Goal: Task Accomplishment & Management: Complete application form

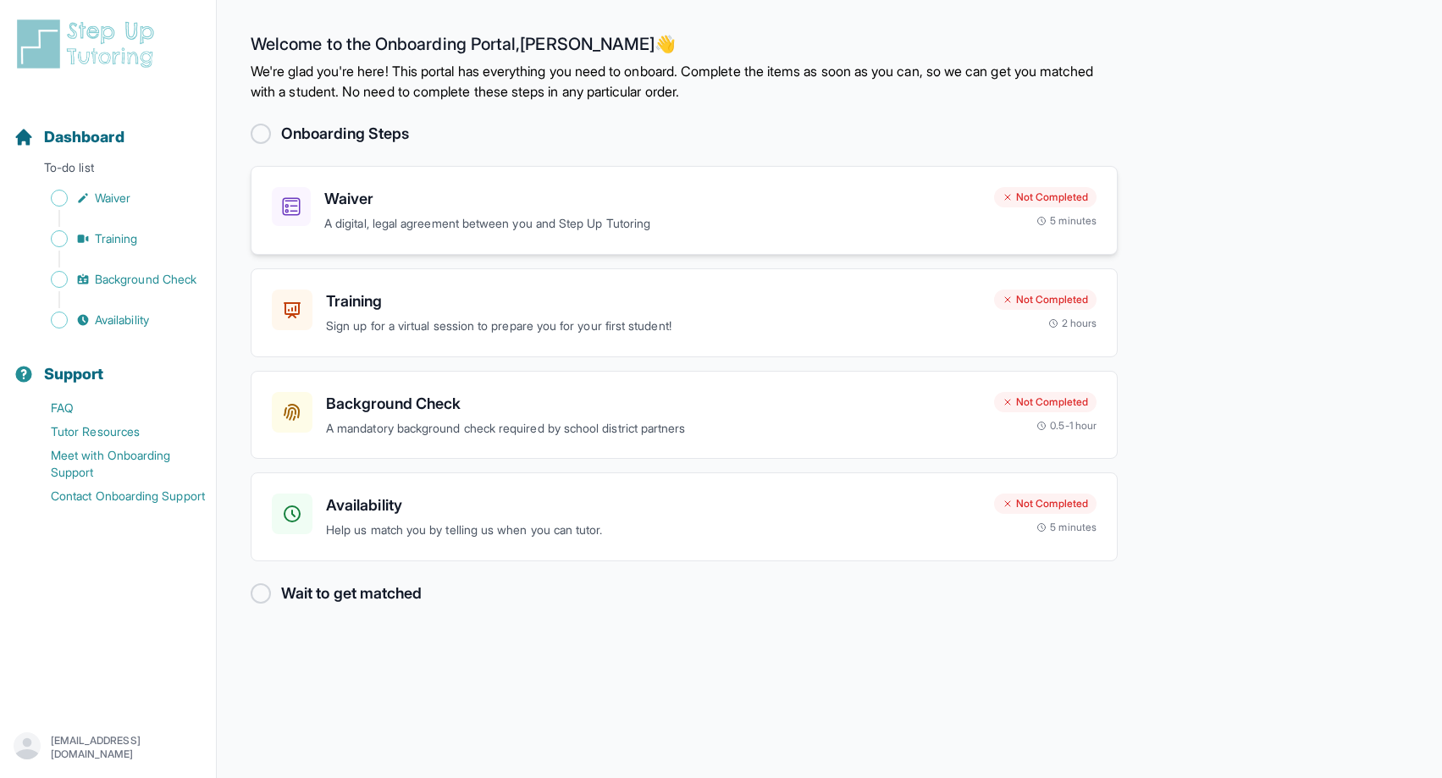
click at [393, 215] on p "A digital, legal agreement between you and Step Up Tutoring" at bounding box center [652, 223] width 656 height 19
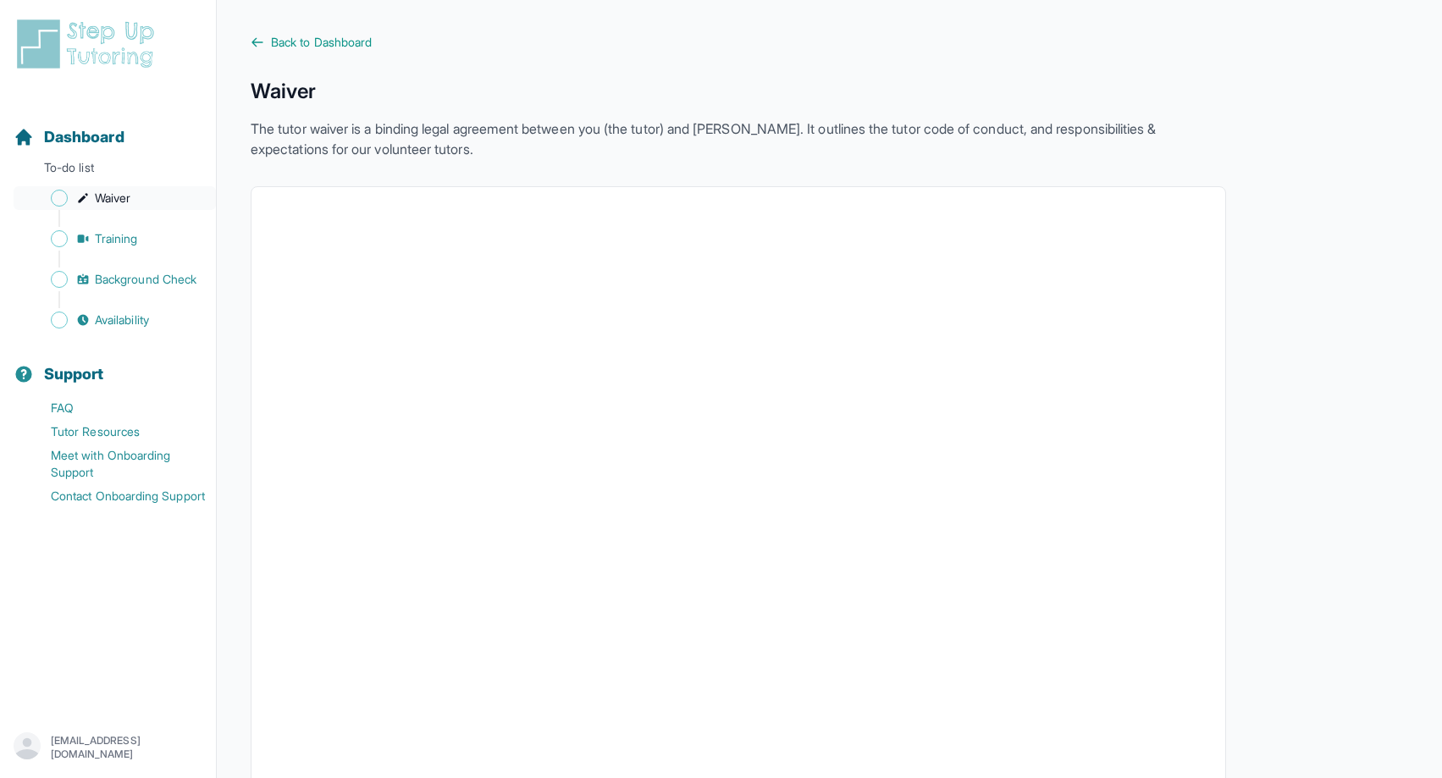
click at [124, 200] on span "Waiver" at bounding box center [113, 198] width 36 height 17
click at [98, 166] on p "To-do list" at bounding box center [108, 171] width 202 height 24
click at [273, 41] on span "Back to Dashboard" at bounding box center [321, 42] width 101 height 17
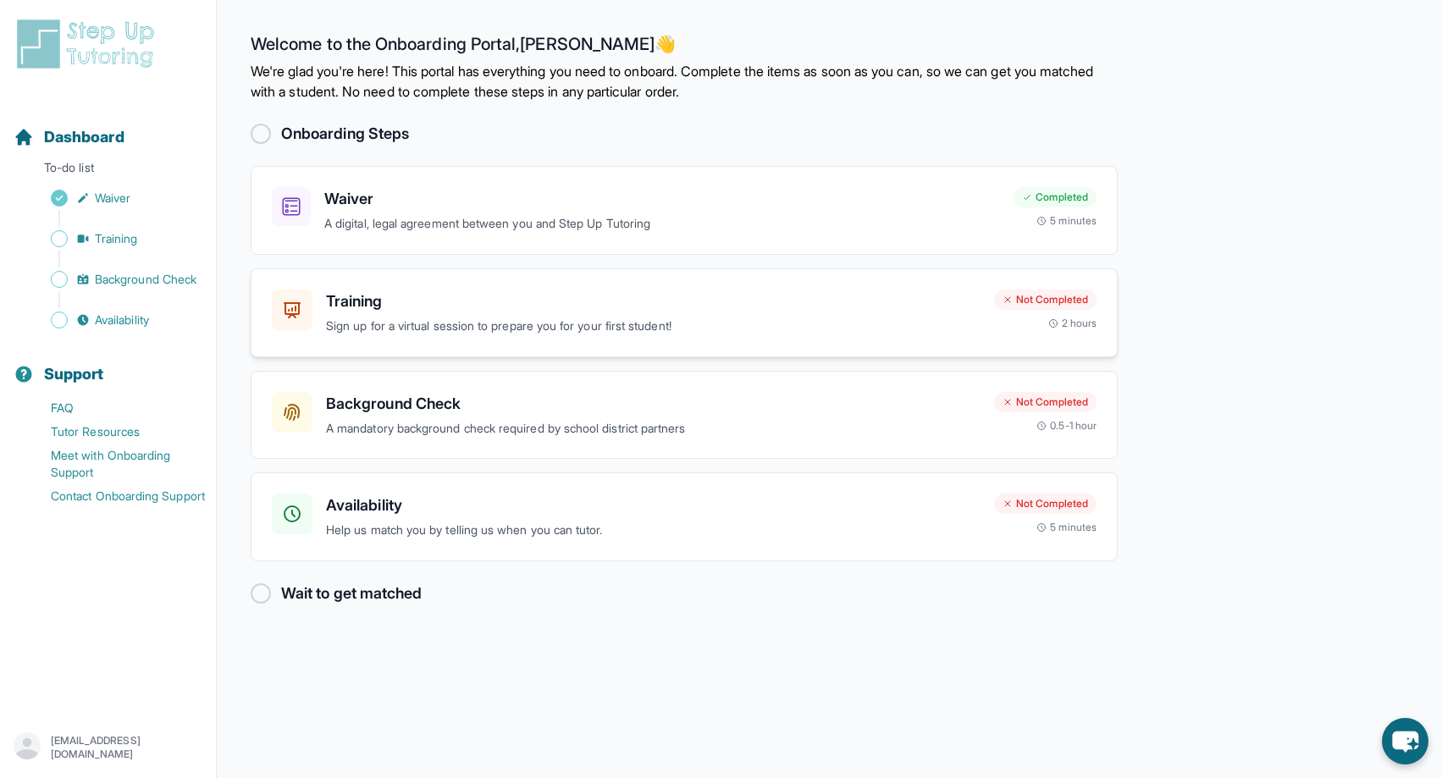
click at [615, 312] on h3 "Training" at bounding box center [653, 302] width 654 height 24
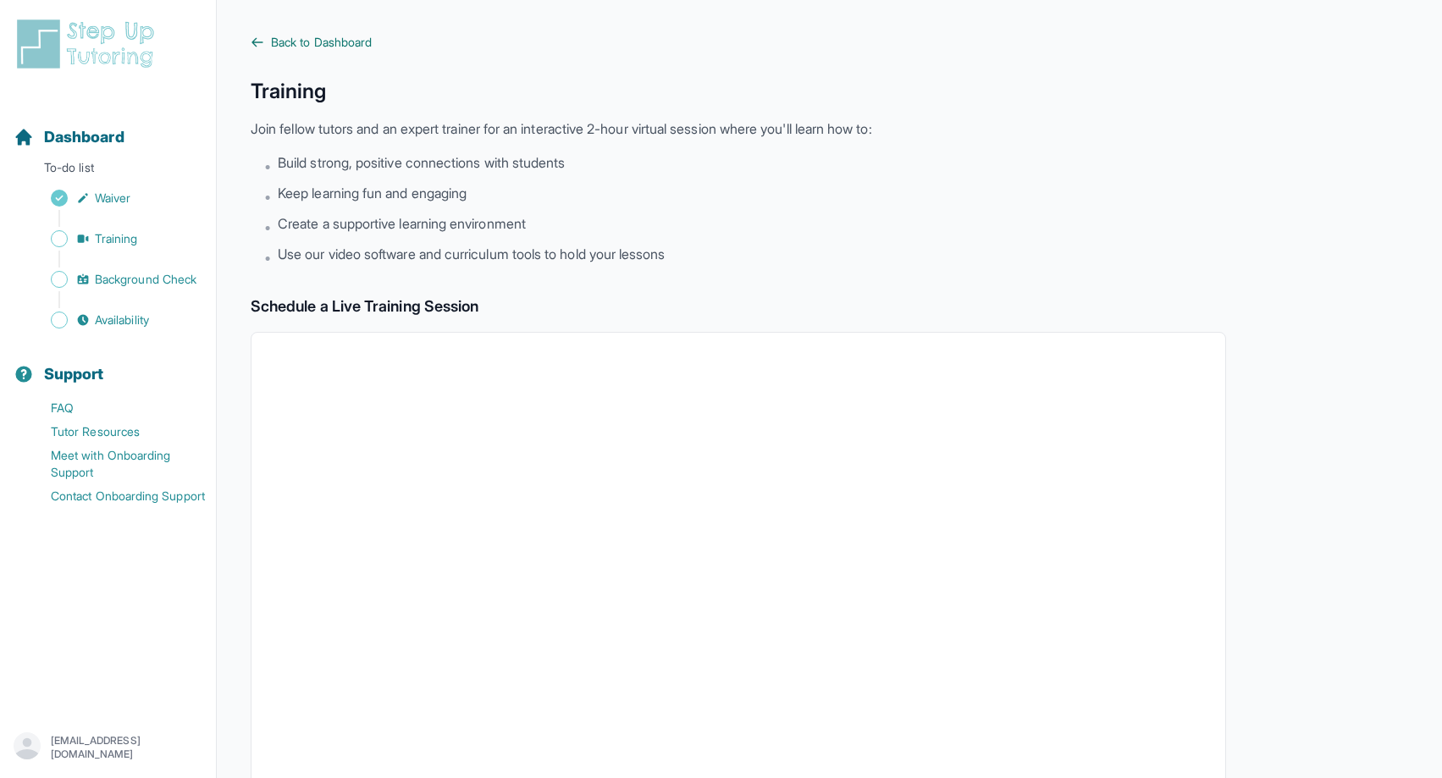
click at [335, 41] on span "Back to Dashboard" at bounding box center [321, 42] width 101 height 17
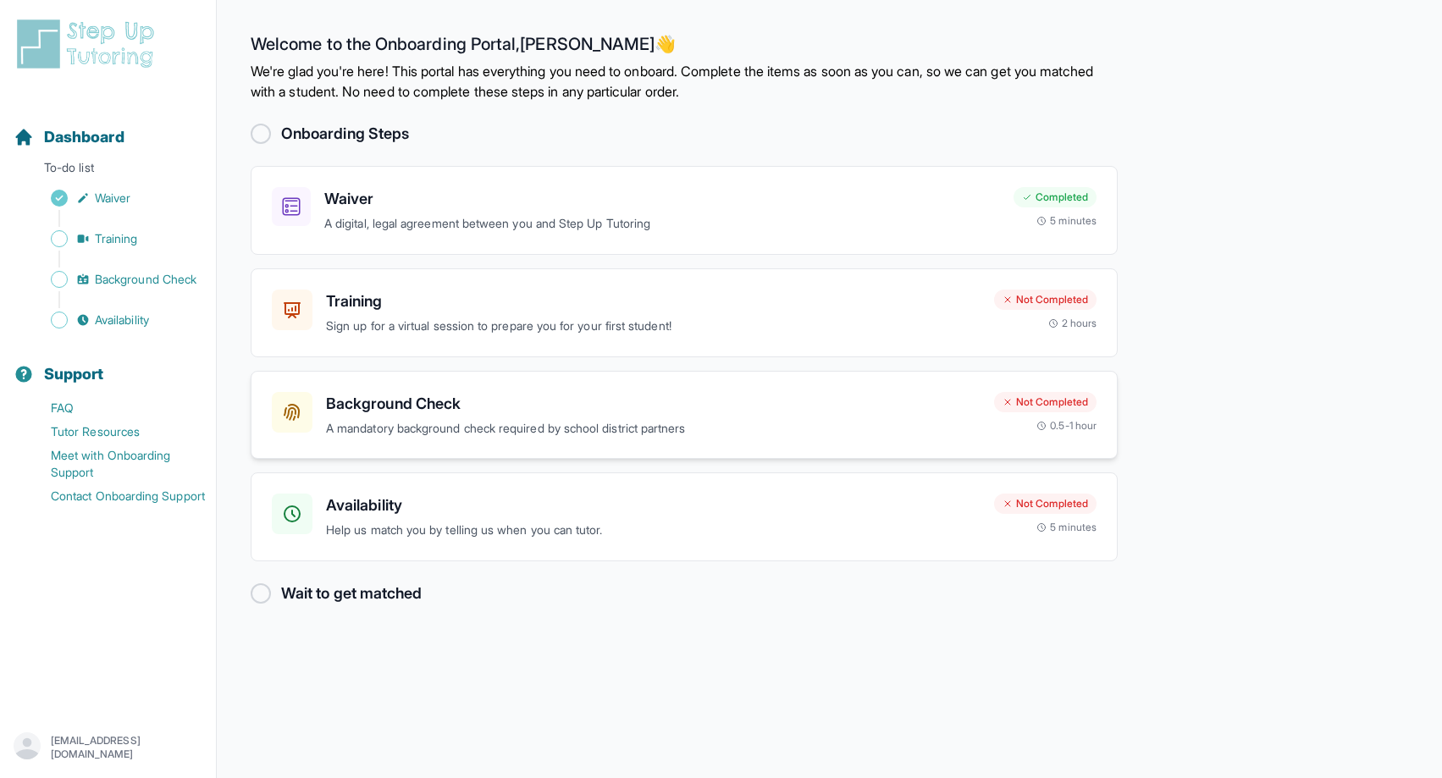
click at [439, 416] on div "Background Check A mandatory background check required by school district partn…" at bounding box center [653, 415] width 654 height 47
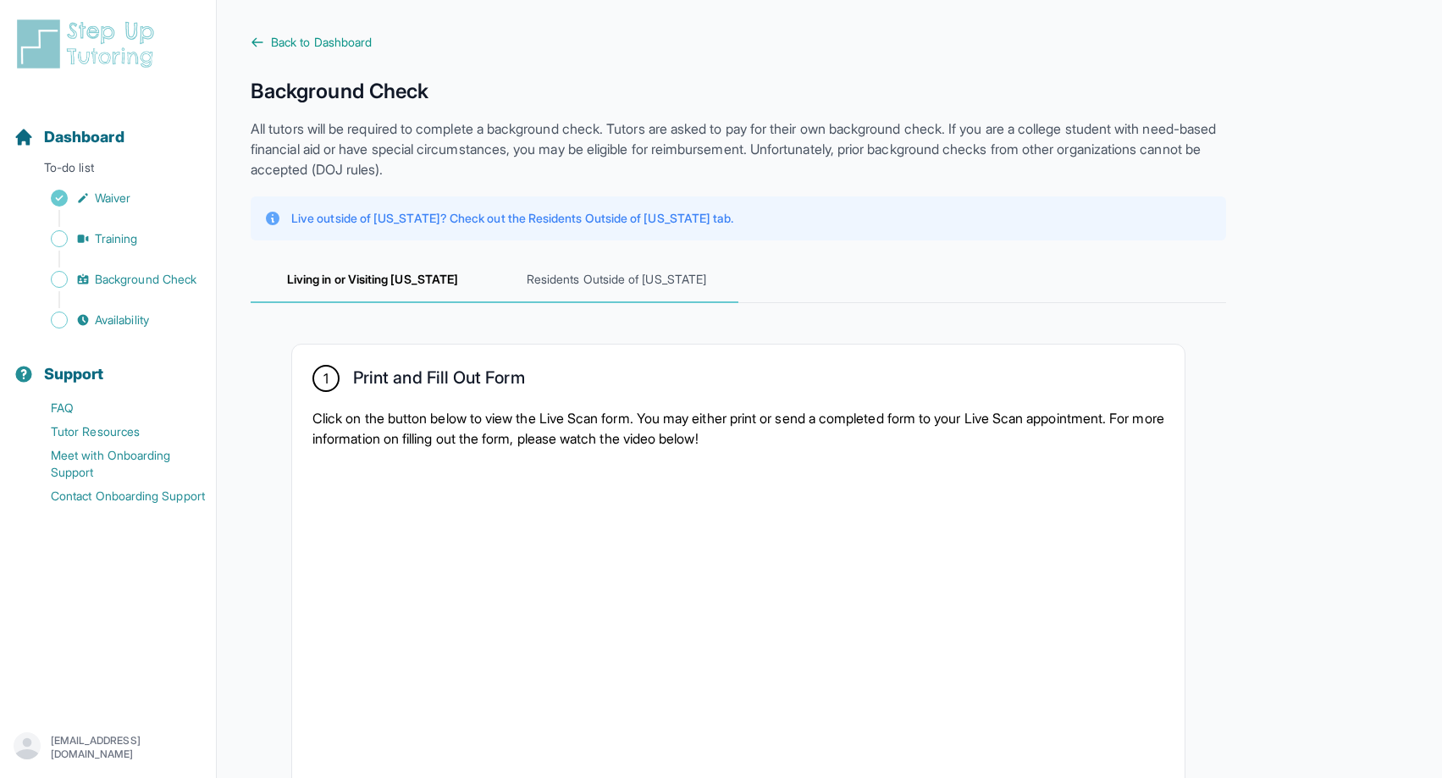
click at [560, 280] on span "Residents Outside of California" at bounding box center [616, 280] width 244 height 46
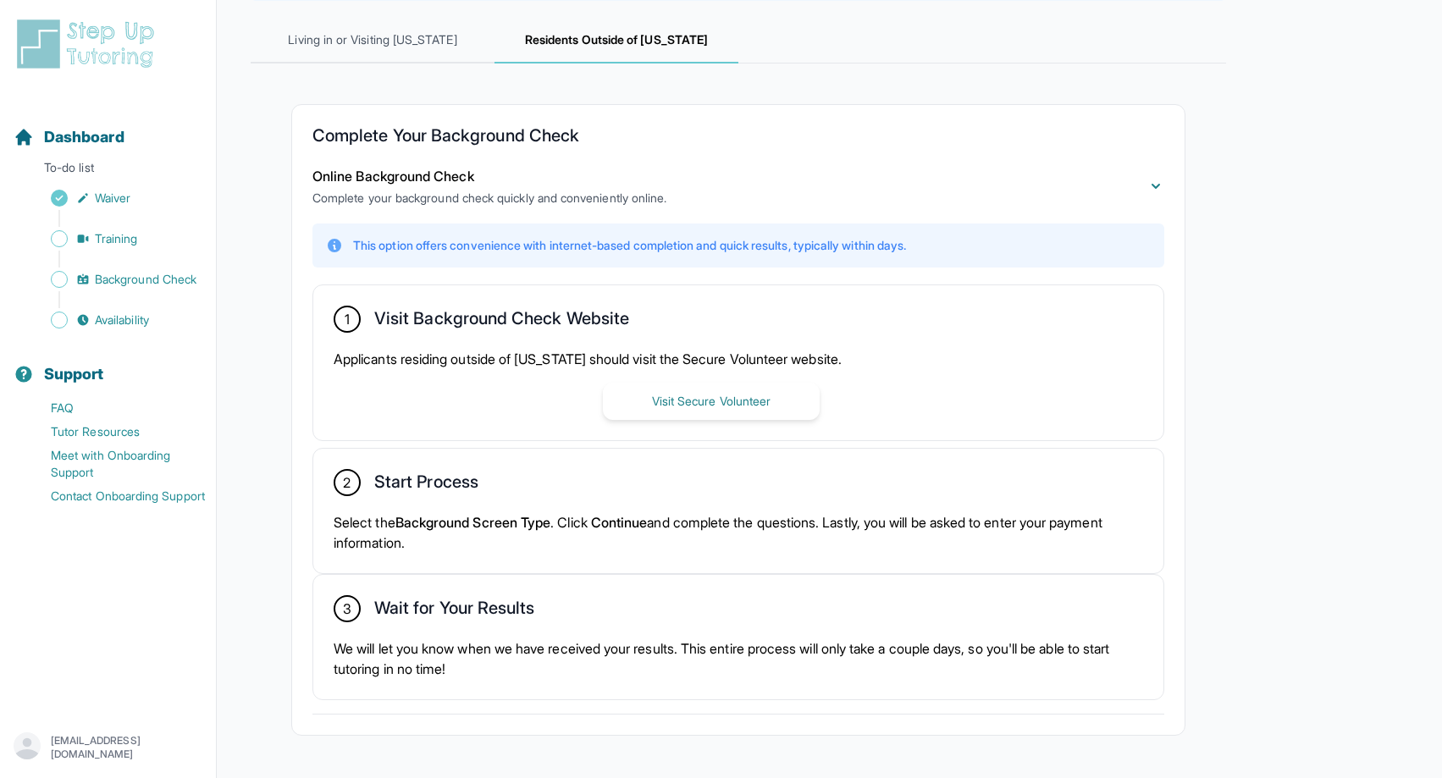
scroll to position [251, 0]
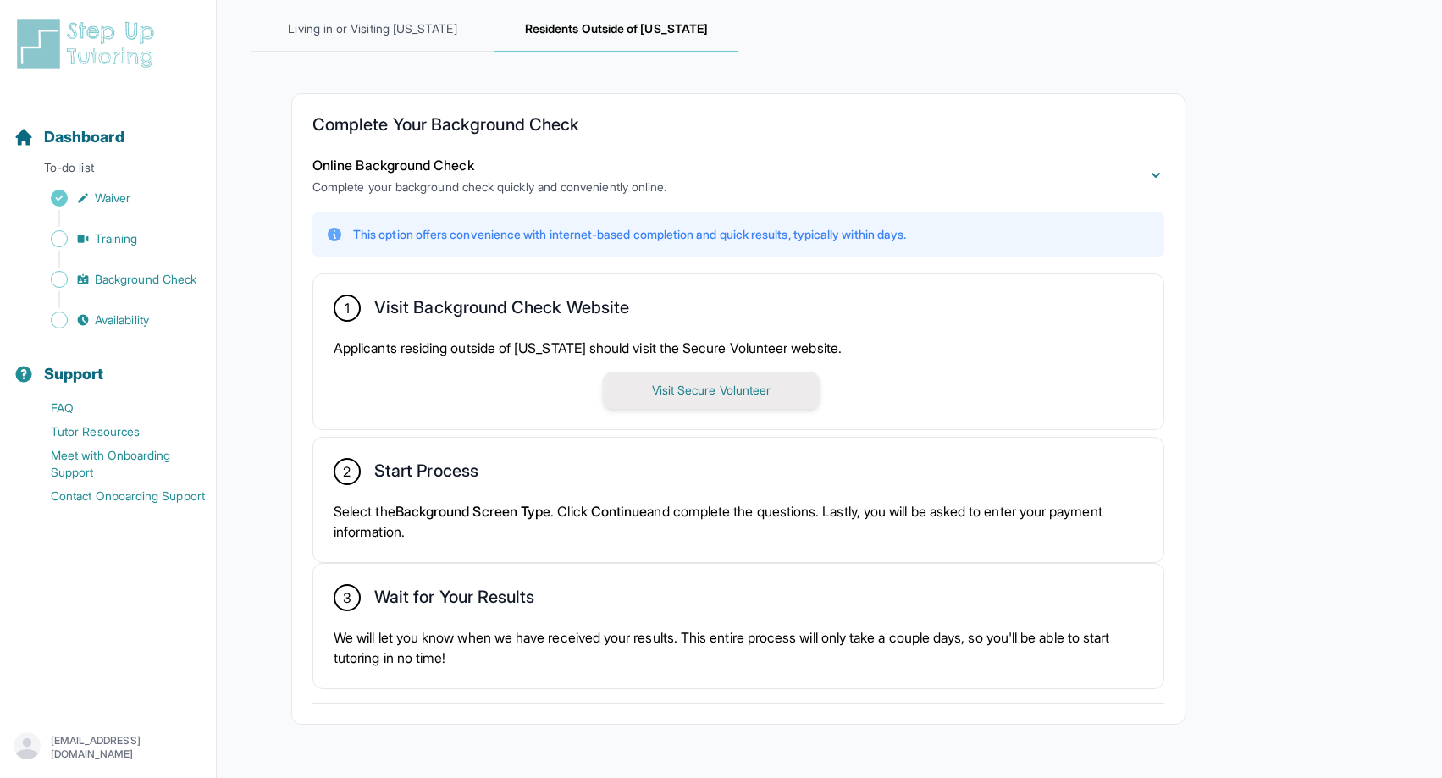
click at [678, 387] on button "Visit Secure Volunteer" at bounding box center [711, 390] width 217 height 37
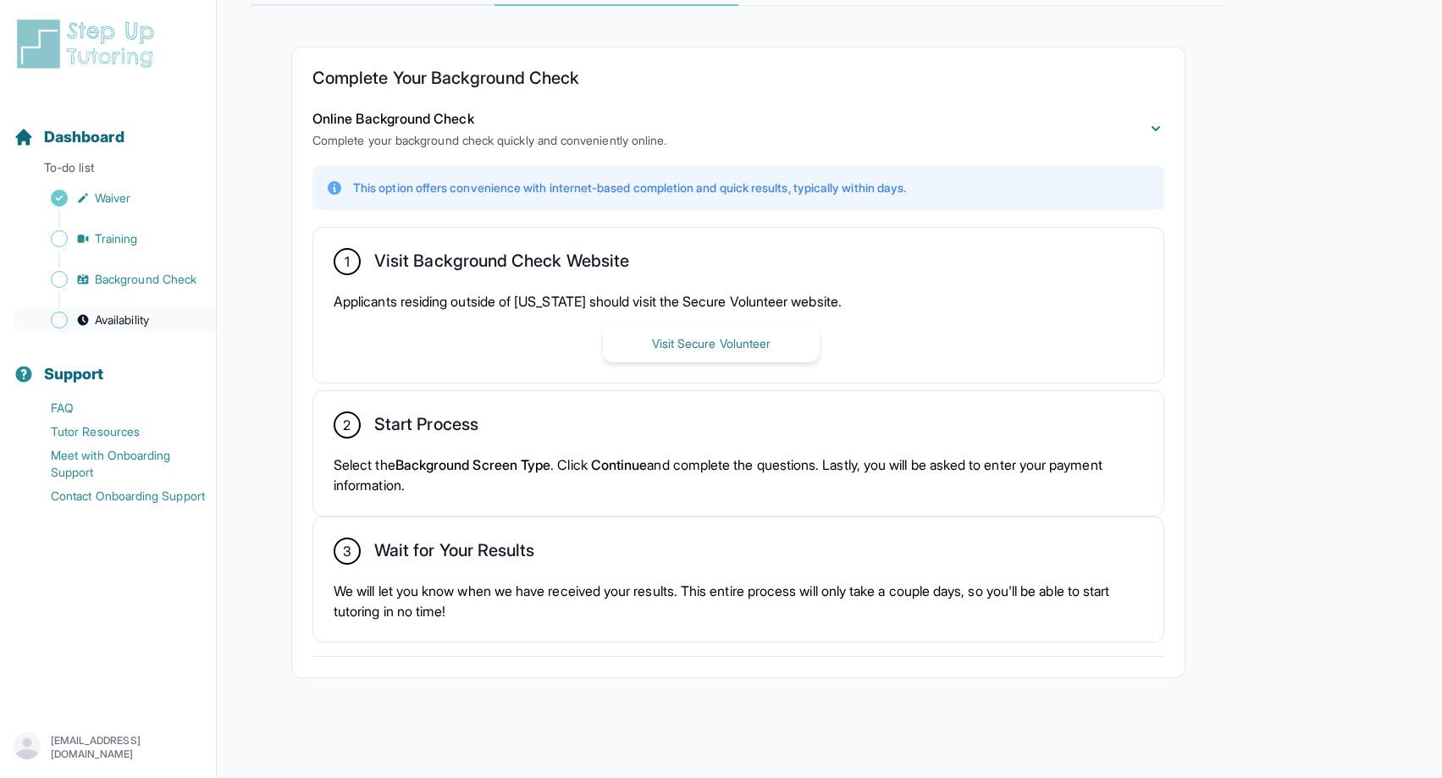
click at [143, 317] on span "Availability" at bounding box center [122, 320] width 54 height 17
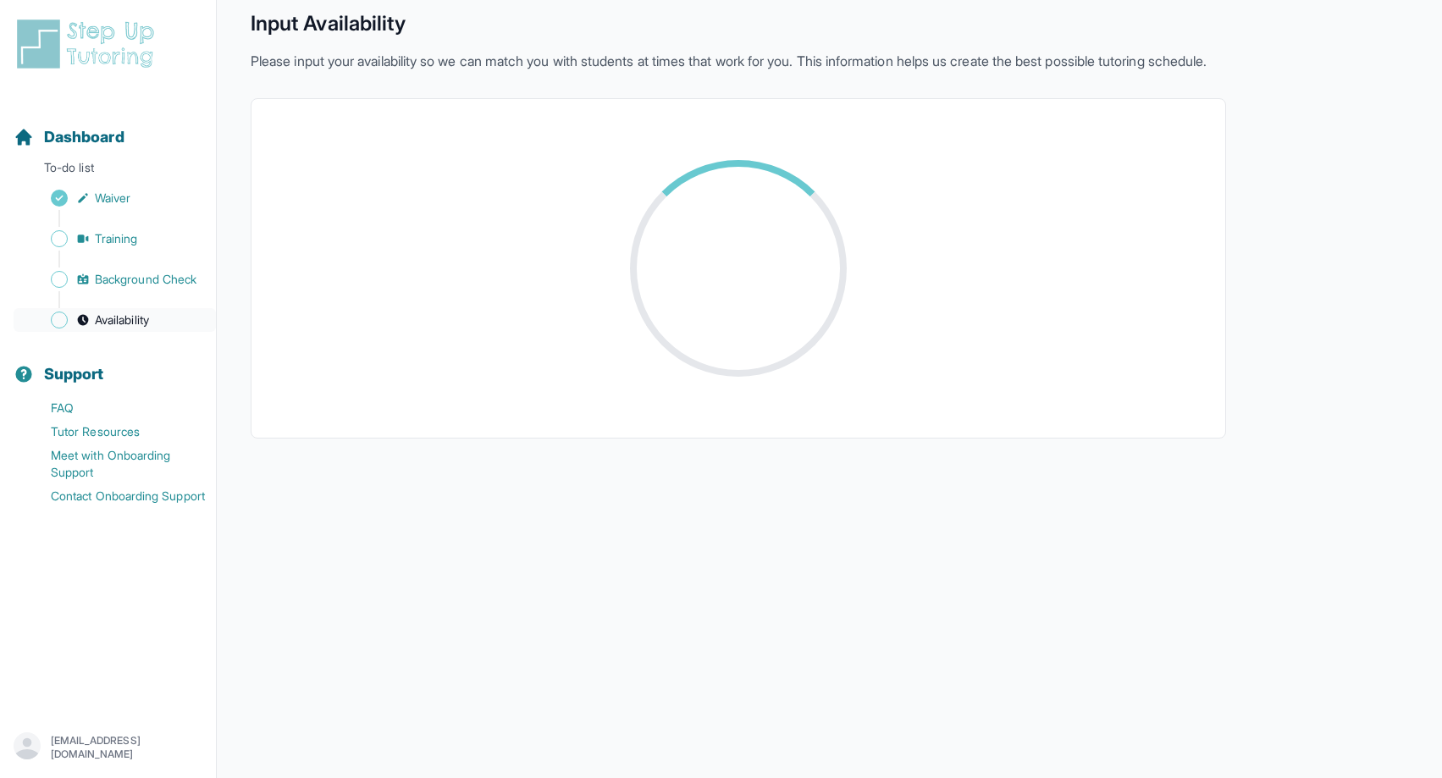
scroll to position [206, 0]
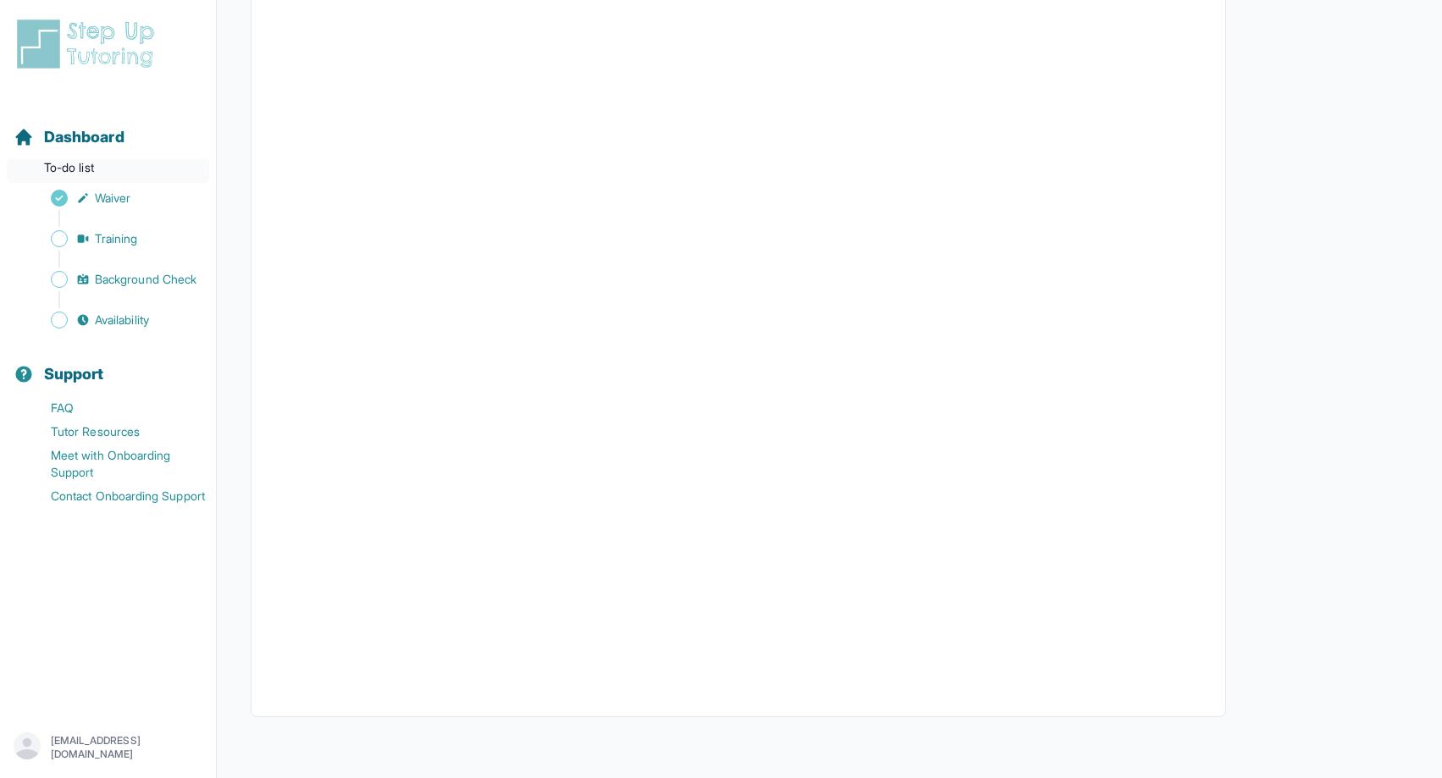
click at [111, 161] on p "To-do list" at bounding box center [108, 171] width 202 height 24
click at [107, 164] on p "To-do list" at bounding box center [108, 171] width 202 height 24
click at [108, 146] on span "Dashboard" at bounding box center [84, 137] width 80 height 24
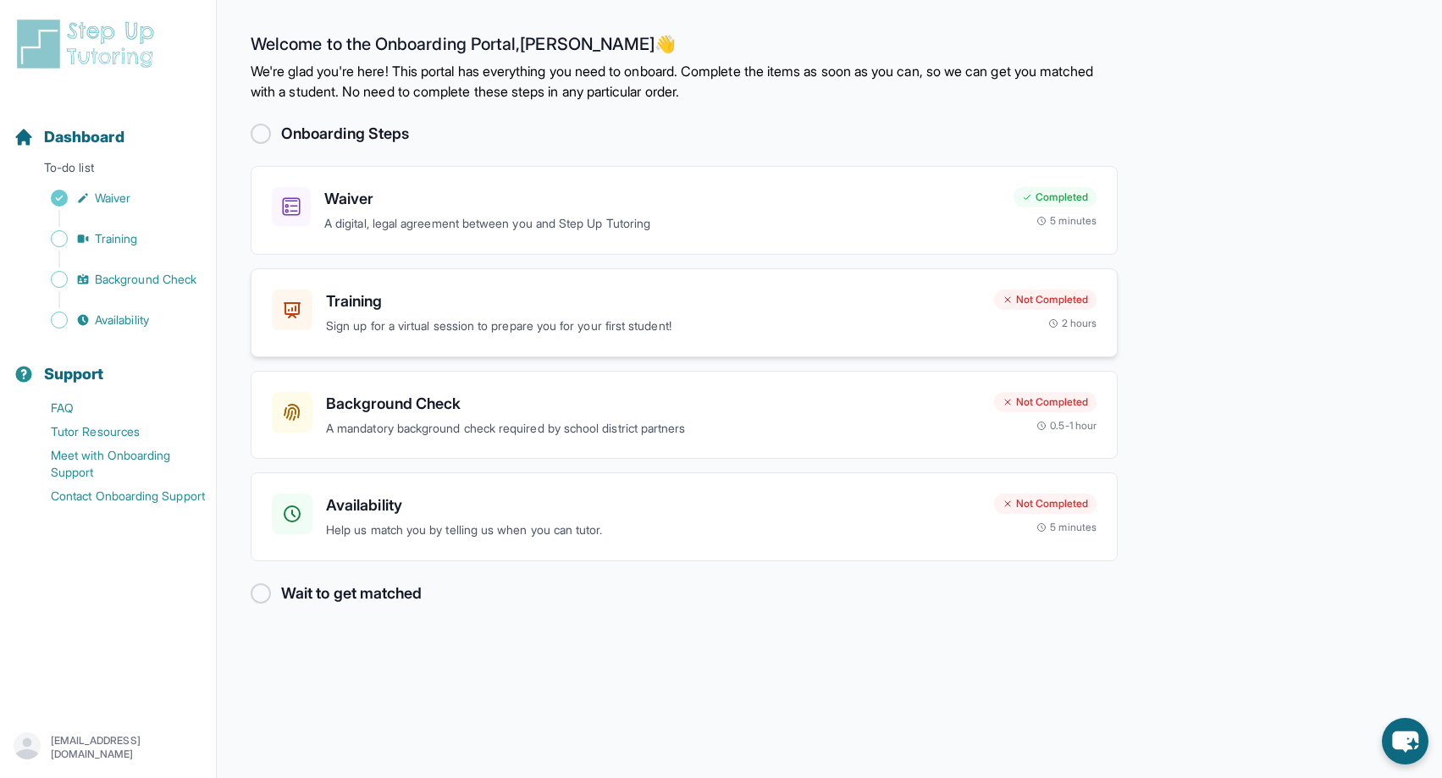
click at [511, 305] on h3 "Training" at bounding box center [653, 302] width 654 height 24
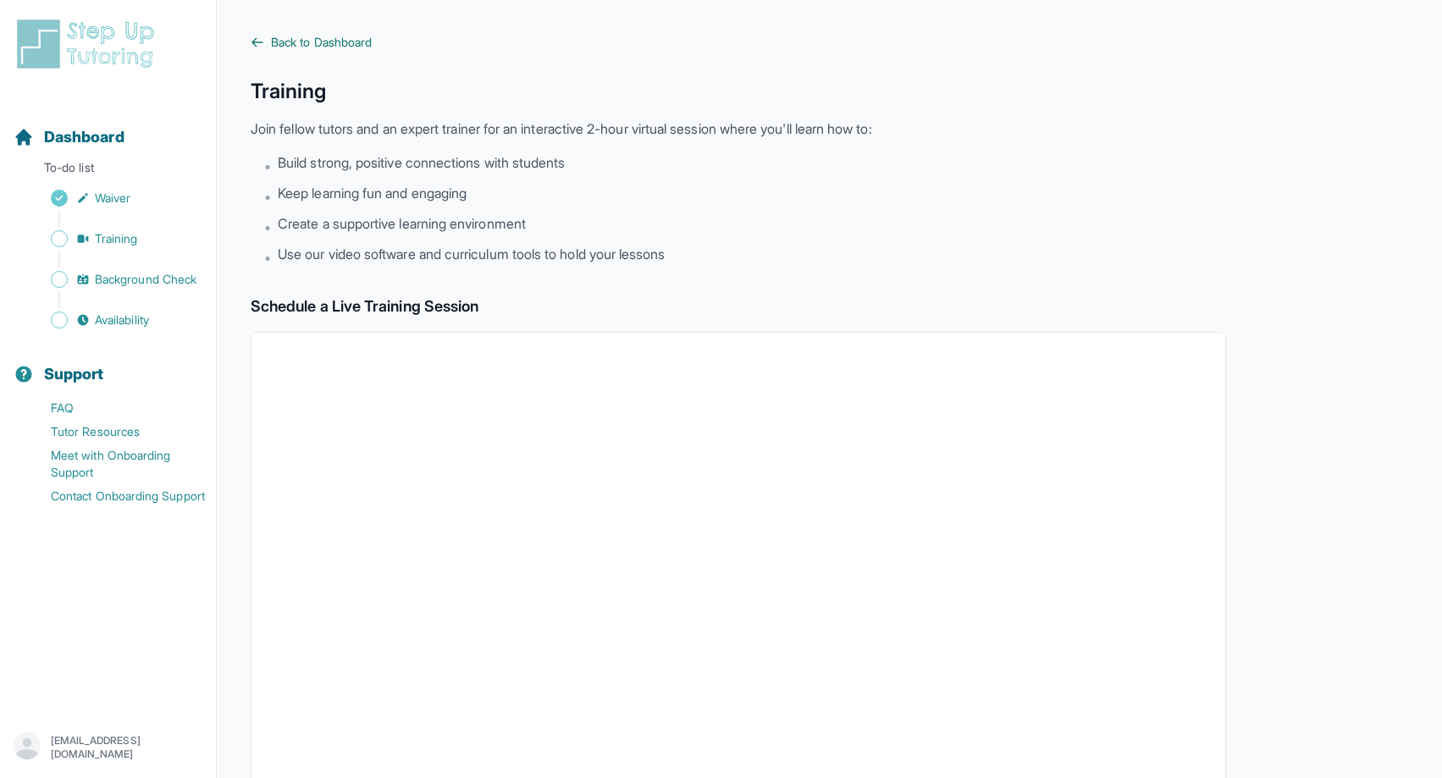
click at [256, 41] on icon at bounding box center [258, 43] width 14 height 14
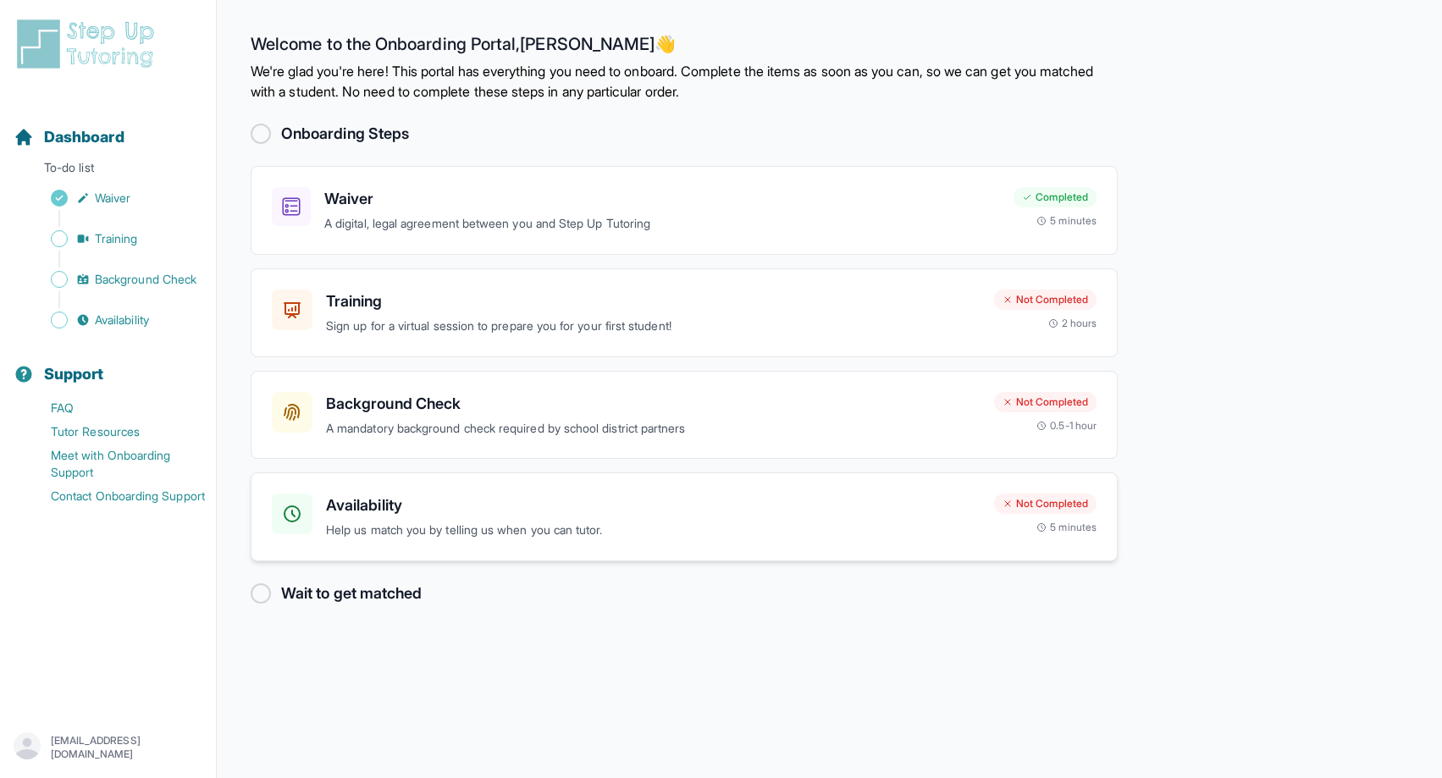
click at [441, 514] on h3 "Availability" at bounding box center [653, 506] width 654 height 24
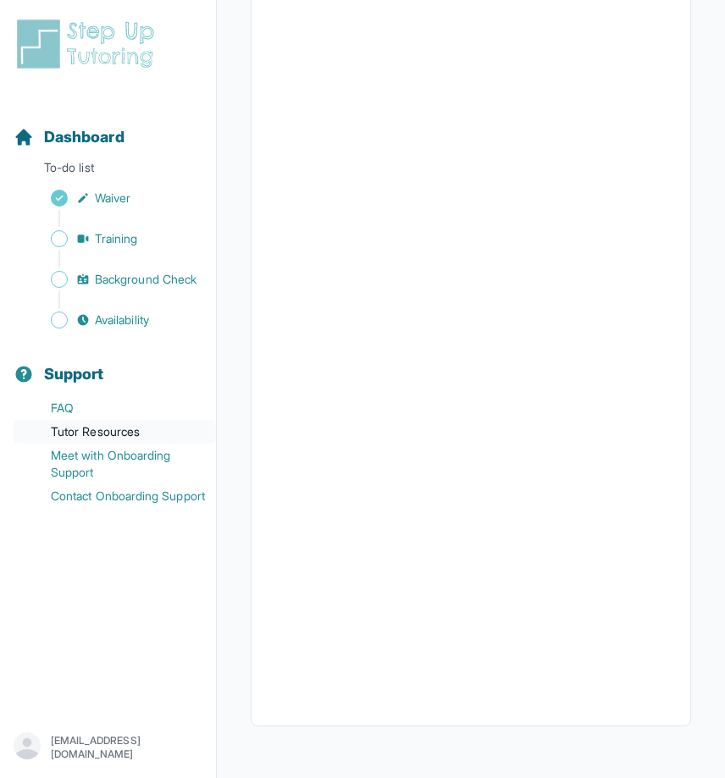
scroll to position [246, 0]
click at [101, 130] on span "Dashboard" at bounding box center [84, 137] width 80 height 24
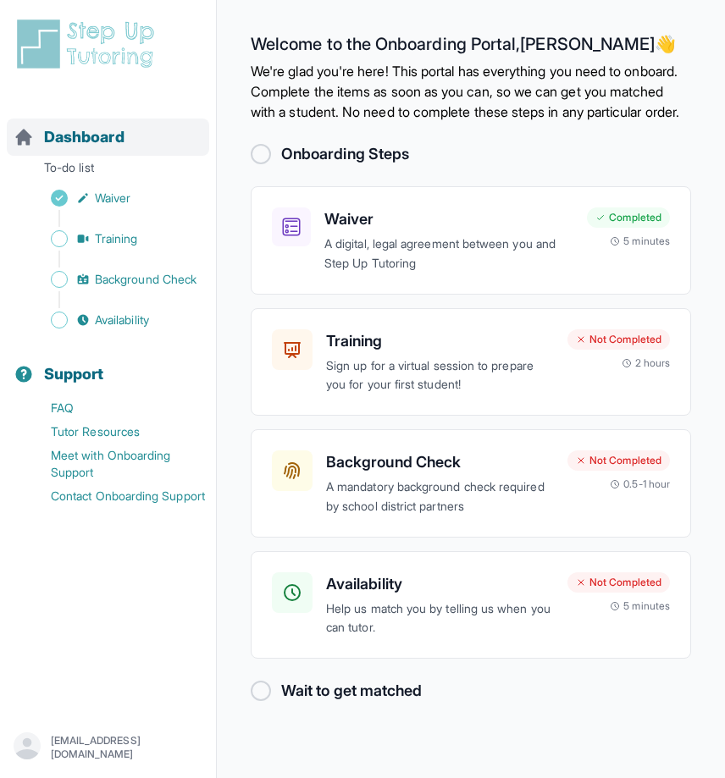
scroll to position [20, 0]
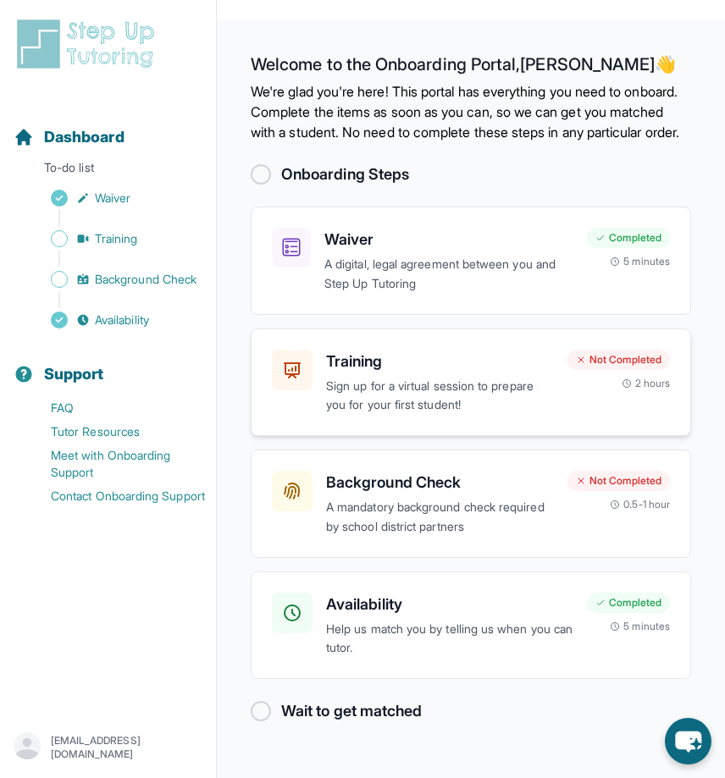
click at [428, 405] on p "Sign up for a virtual session to prepare you for your first student!" at bounding box center [440, 396] width 228 height 39
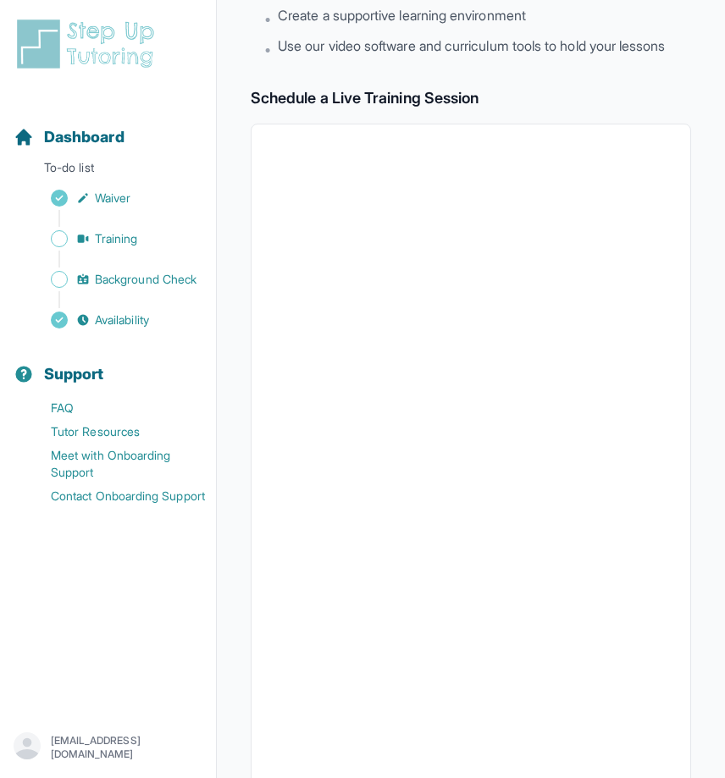
scroll to position [295, 0]
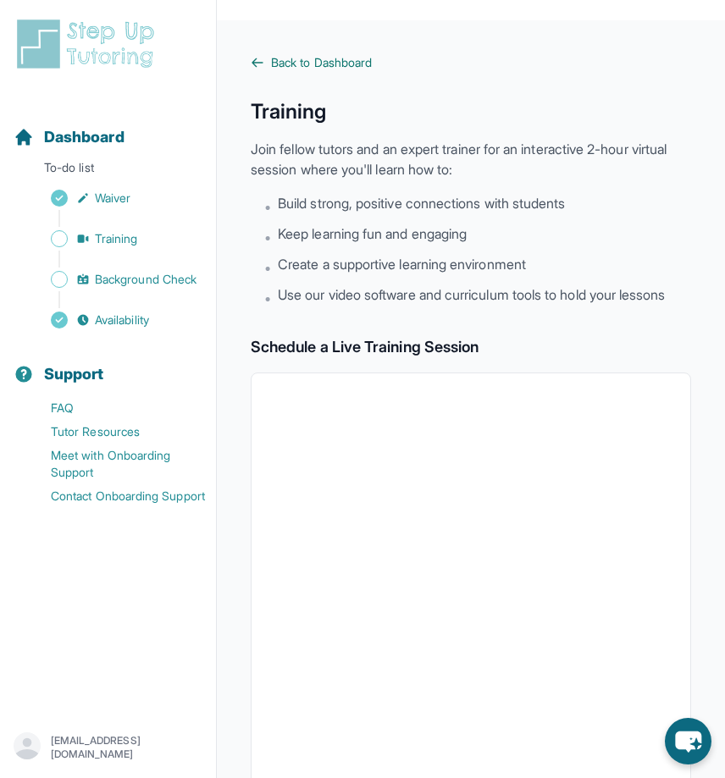
click at [262, 64] on icon at bounding box center [258, 63] width 14 height 14
